Goal: Task Accomplishment & Management: Complete application form

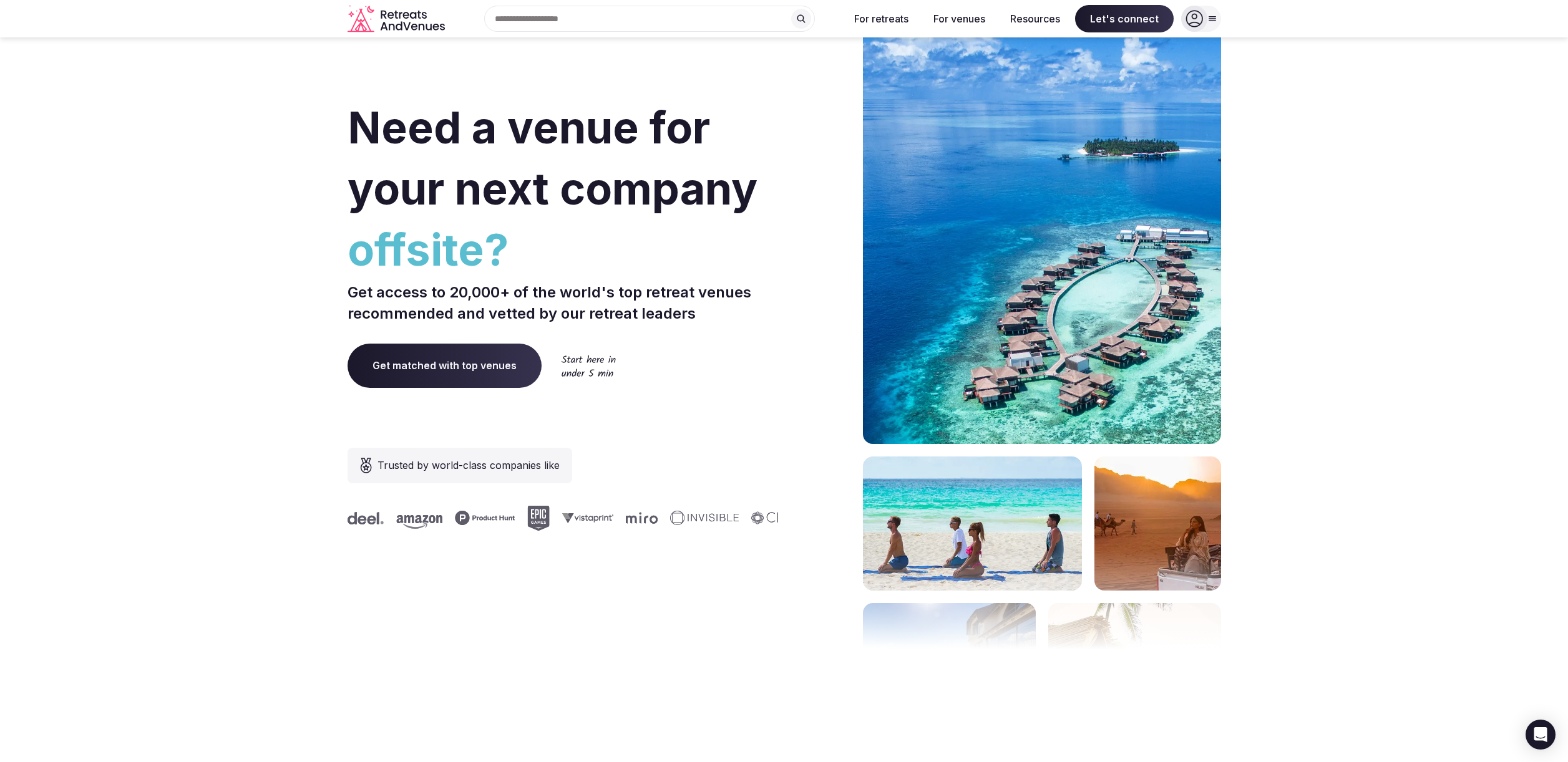
click at [459, 365] on span "Get matched with top venues" at bounding box center [444, 366] width 194 height 44
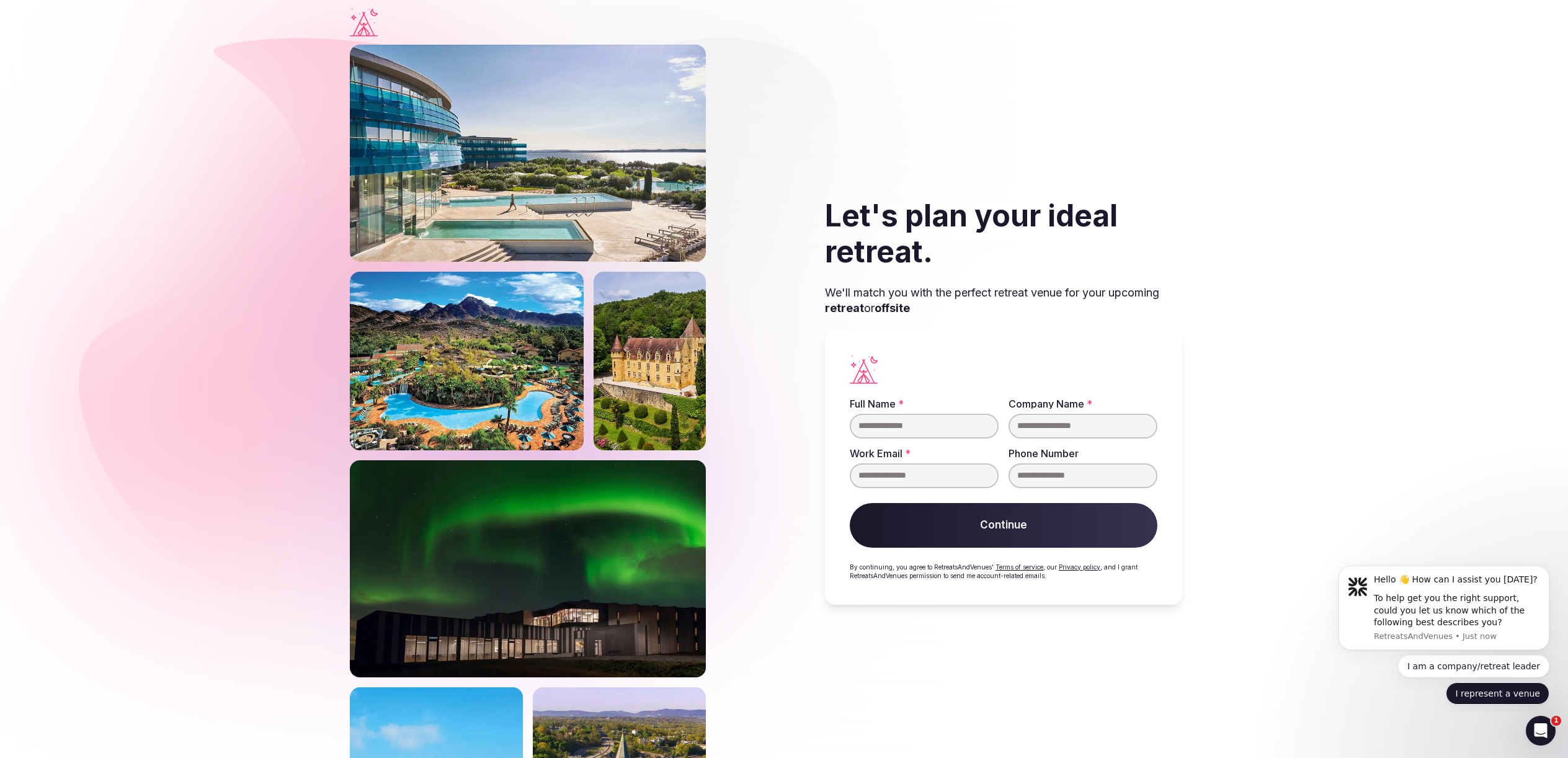
click at [1500, 695] on button "I represent a venue" at bounding box center [1498, 694] width 103 height 22
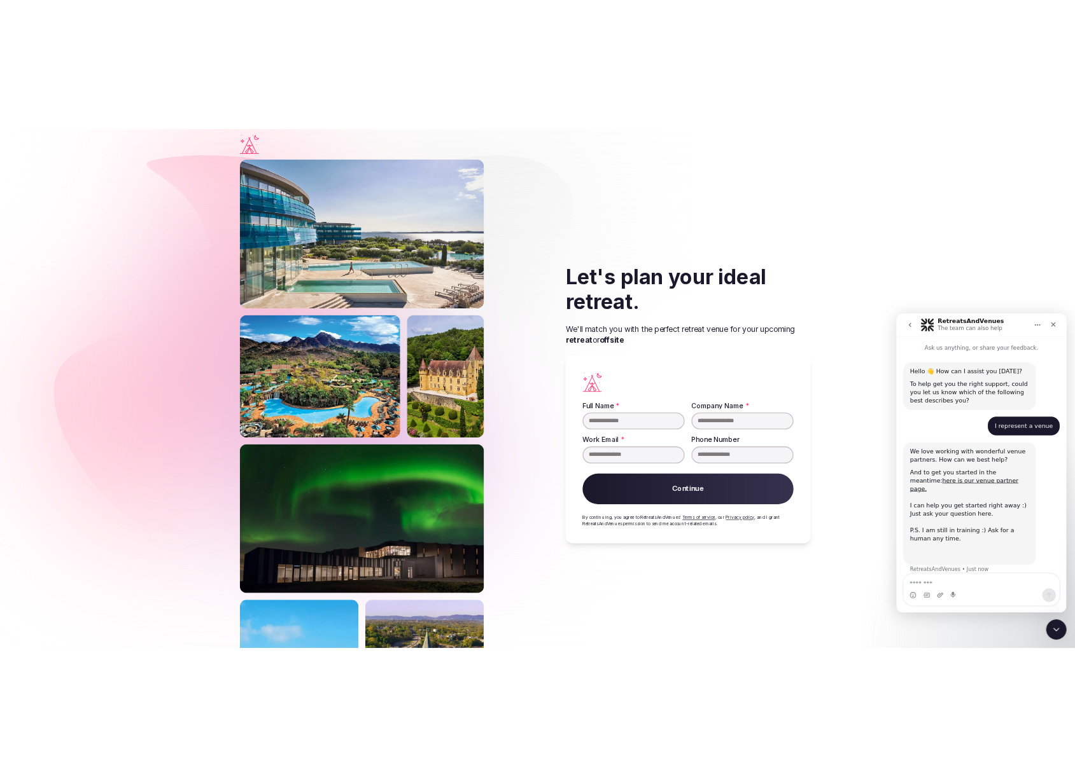
scroll to position [1, 0]
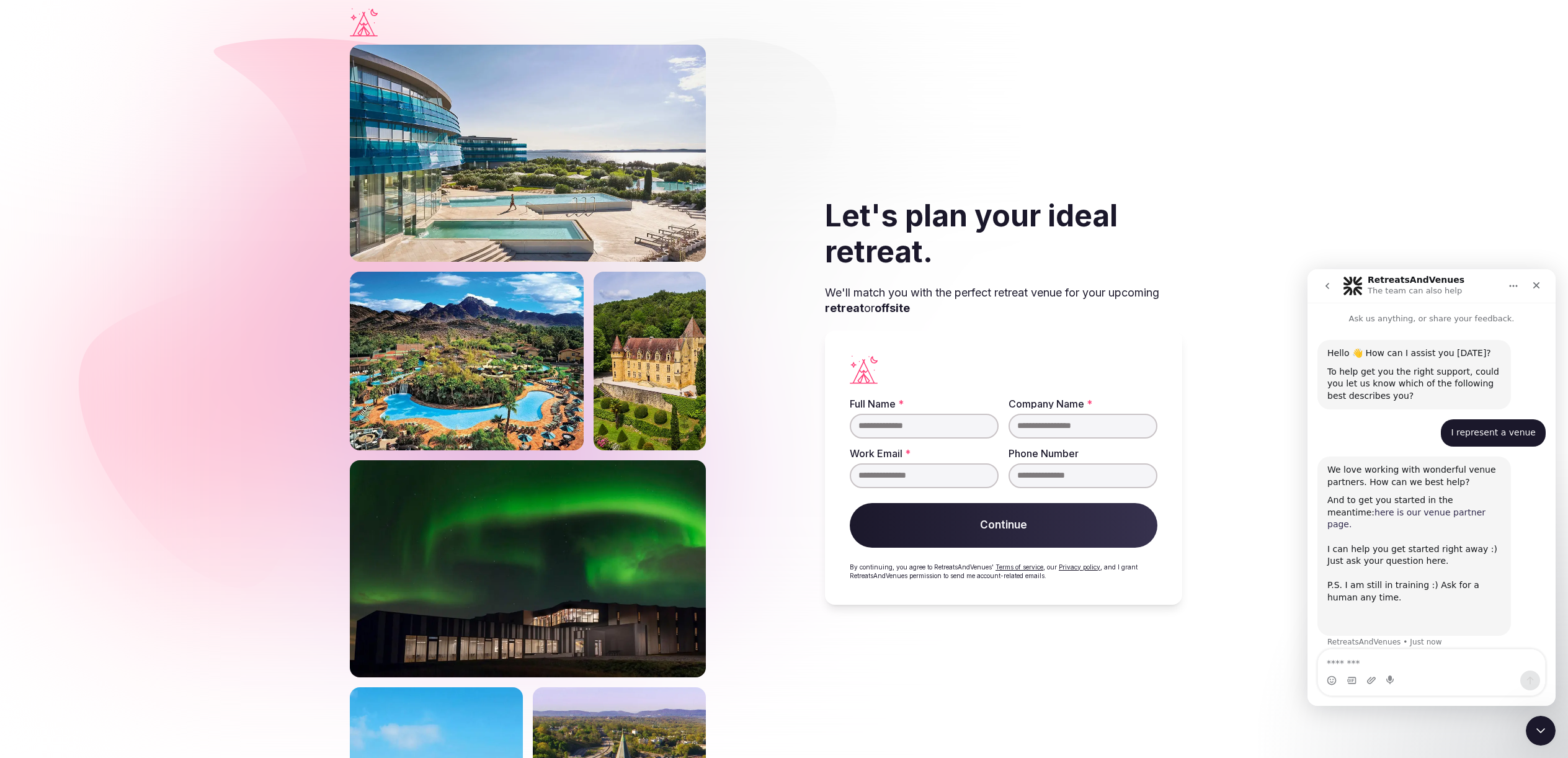
click at [1415, 514] on link "here is our venue partner page." at bounding box center [1407, 518] width 158 height 22
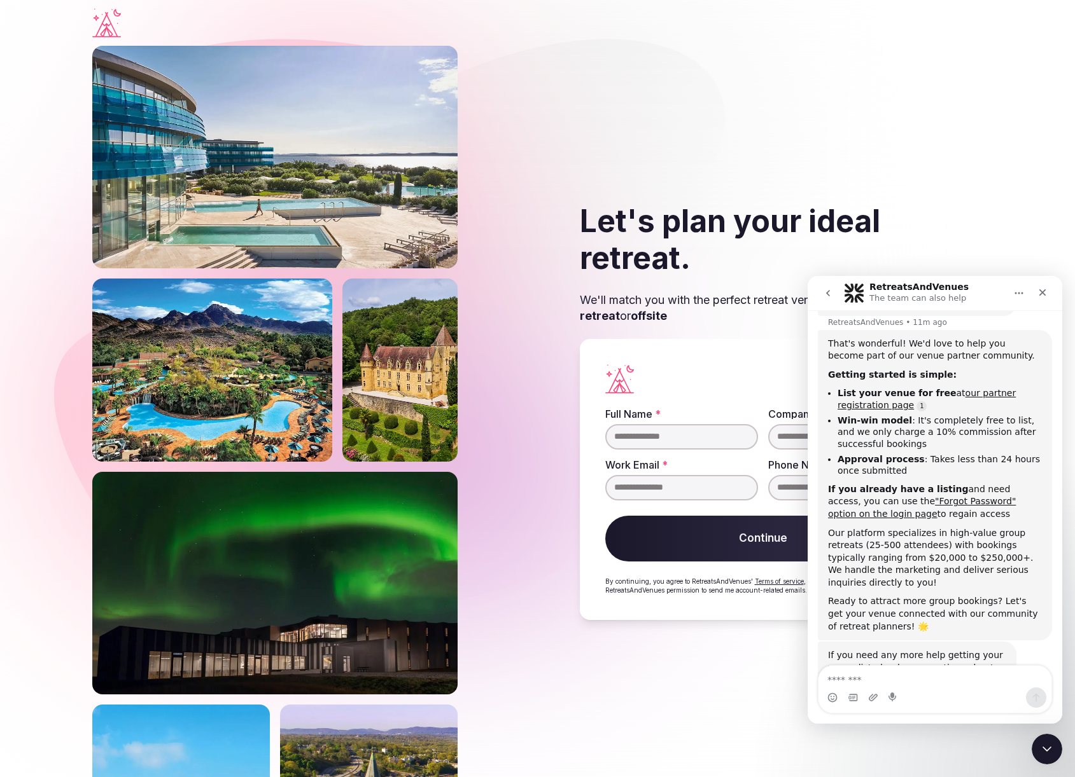
scroll to position [335, 0]
